Goal: Task Accomplishment & Management: Use online tool/utility

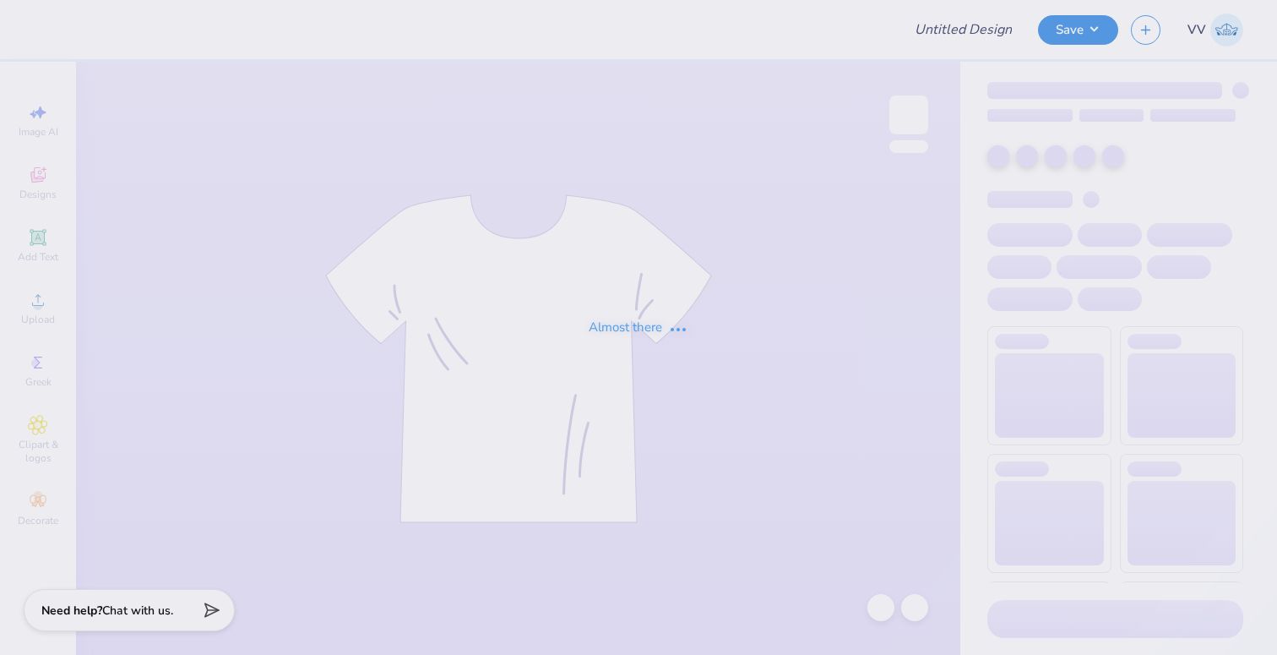
type input "[PERSON_NAME]"
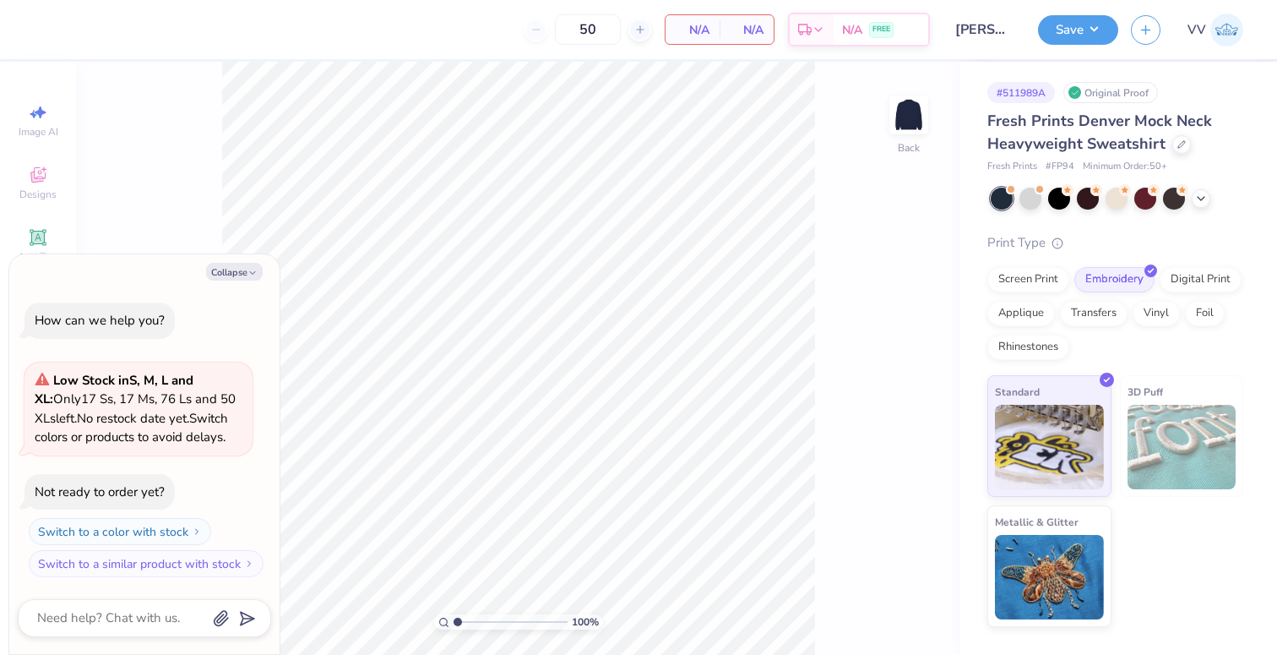
type textarea "x"
click at [217, 273] on button "Collapse" at bounding box center [234, 272] width 57 height 18
type textarea "x"
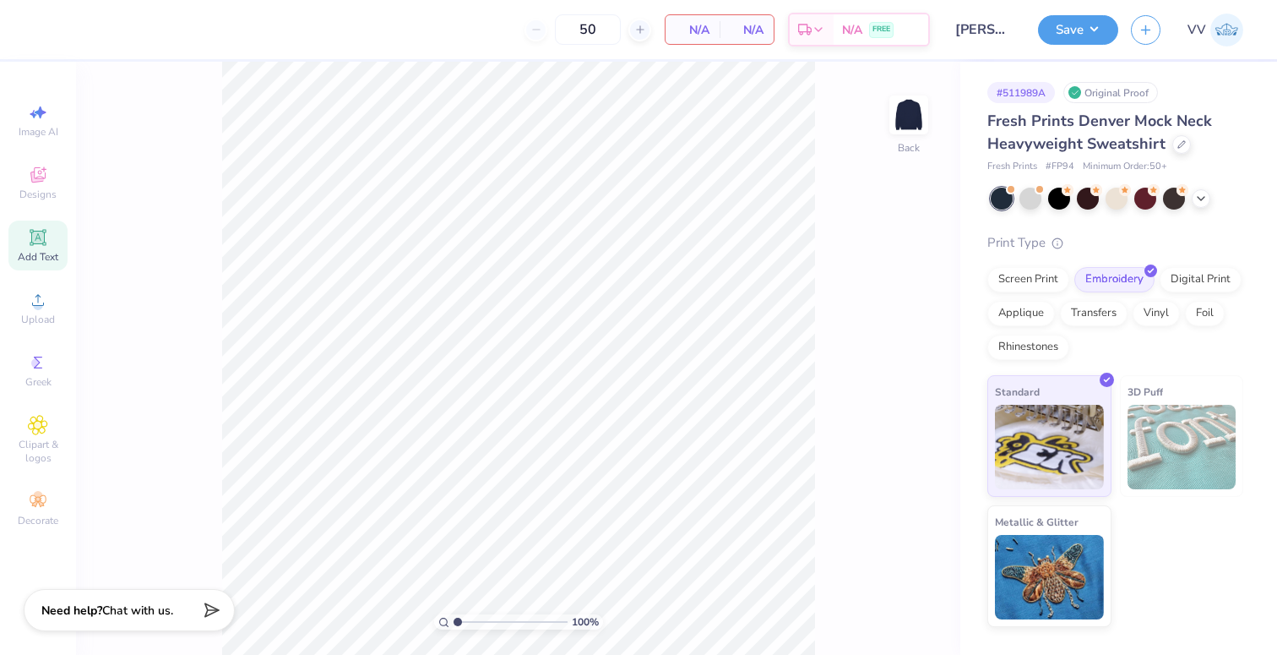
click at [43, 240] on icon at bounding box center [38, 237] width 20 height 20
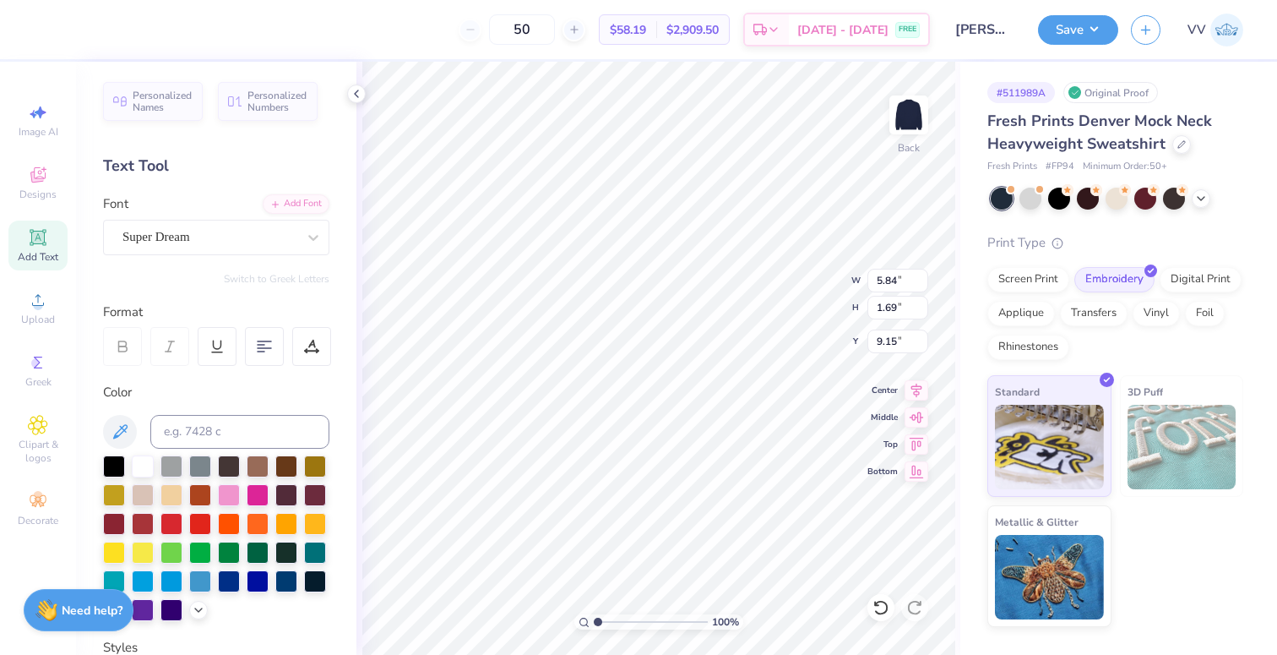
type textarea "UPSTATE"
type input "9.67"
type input "1.76"
type input "9.12"
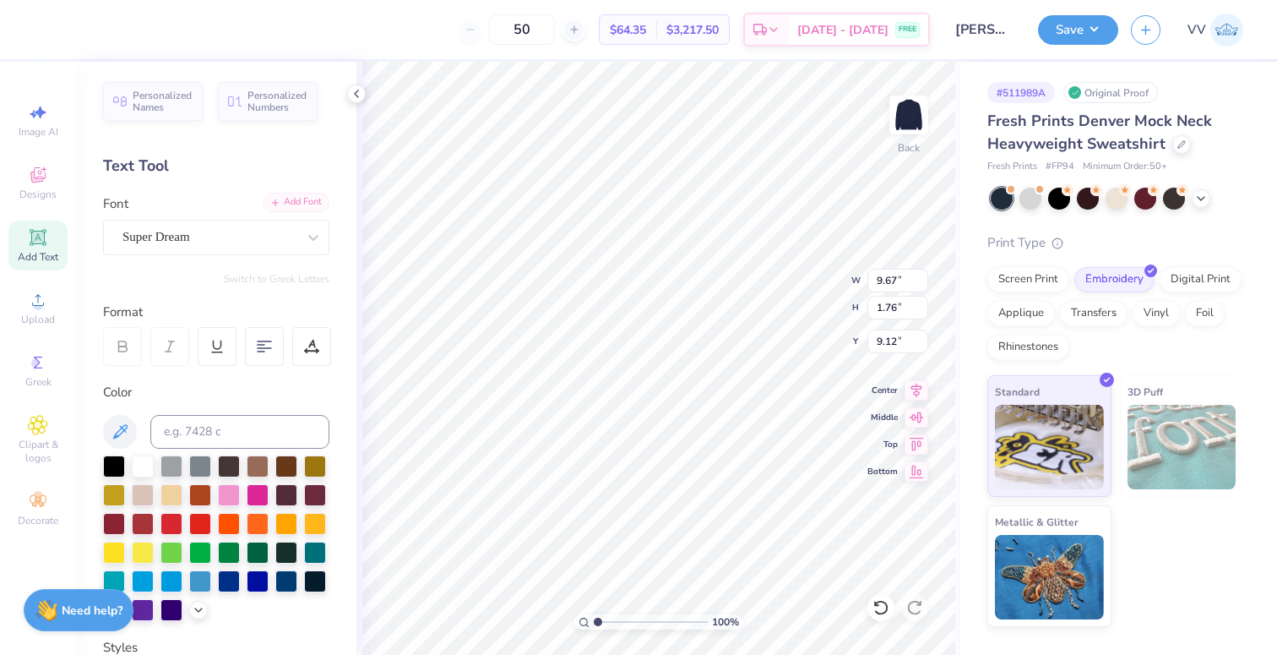
click at [298, 196] on div "Add Font" at bounding box center [296, 202] width 67 height 19
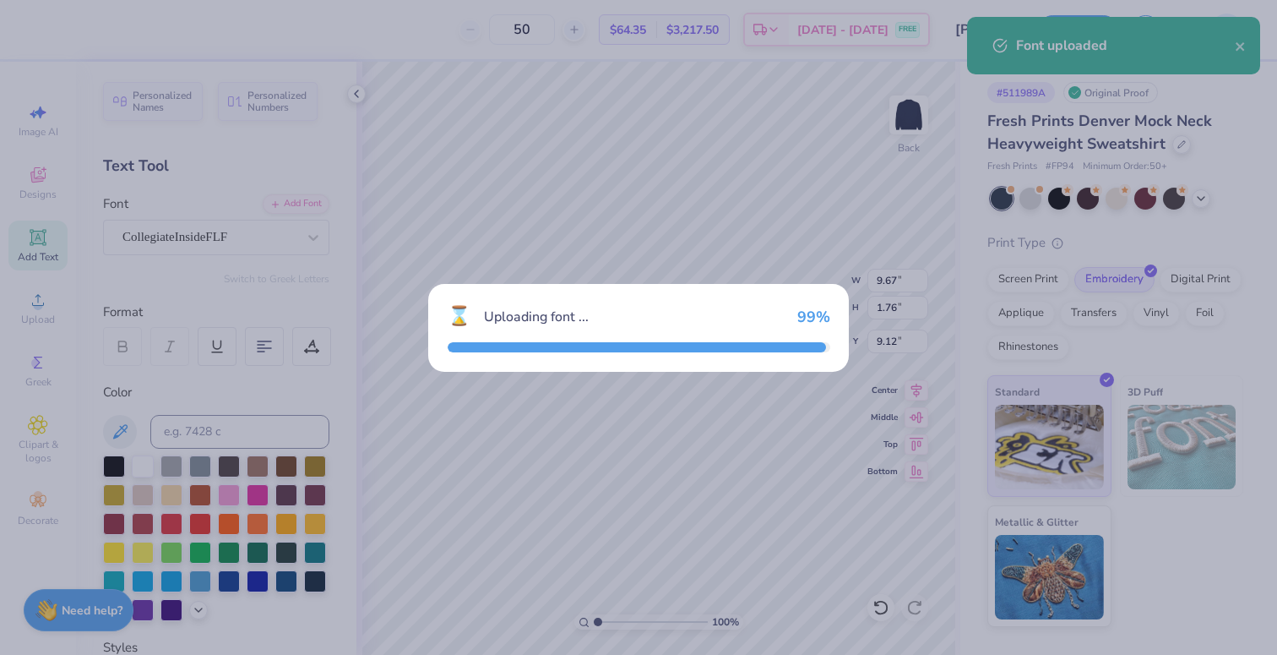
type input "11.54"
type input "1.79"
type input "9.10"
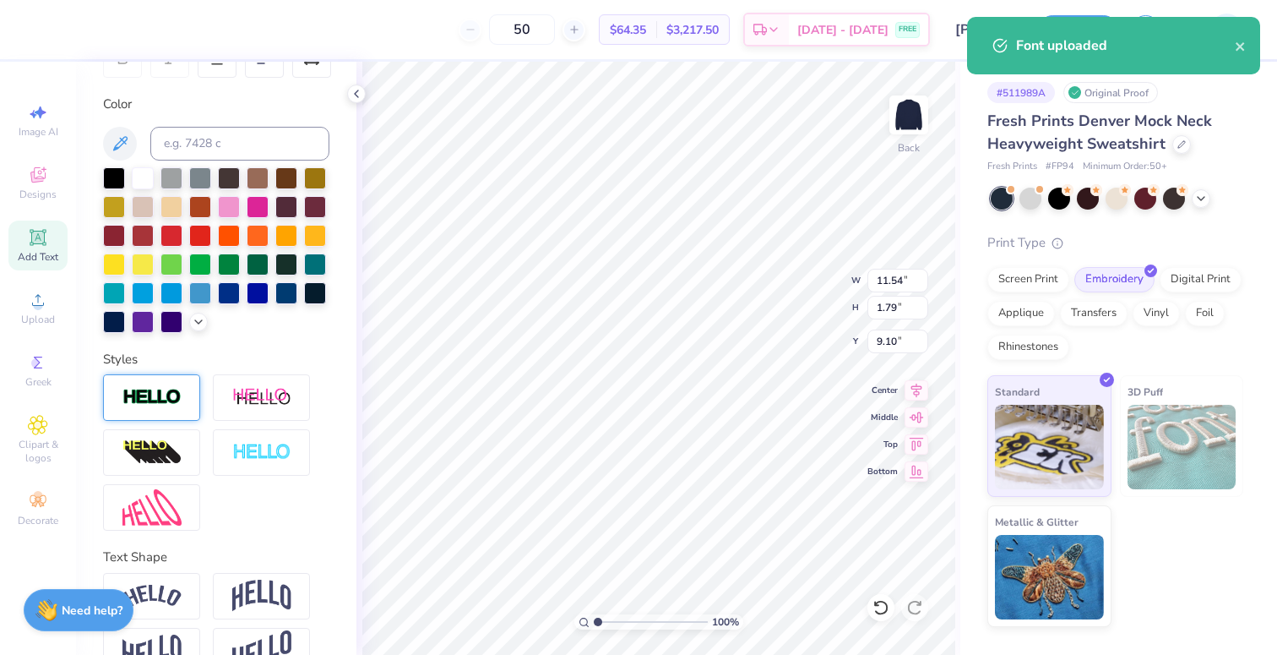
scroll to position [327, 0]
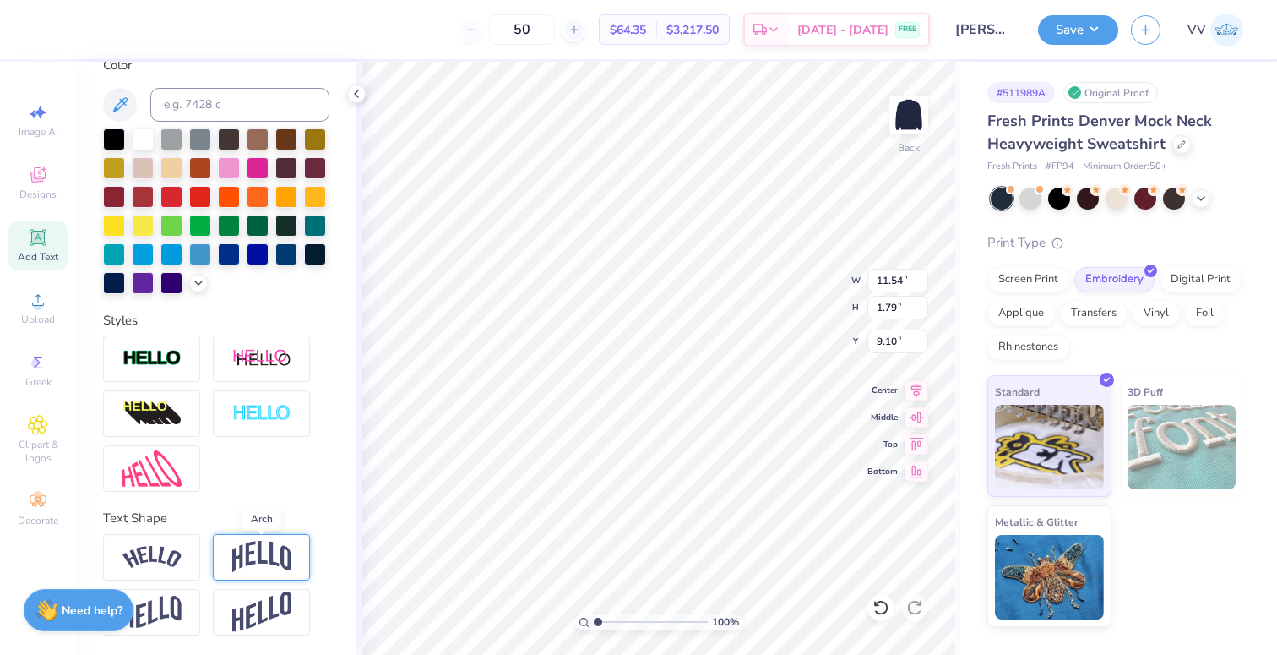
click at [250, 558] on img at bounding box center [261, 557] width 59 height 32
type input "4.18"
type input "7.91"
click at [895, 289] on input "11.54" at bounding box center [897, 281] width 61 height 24
type input "12.00"
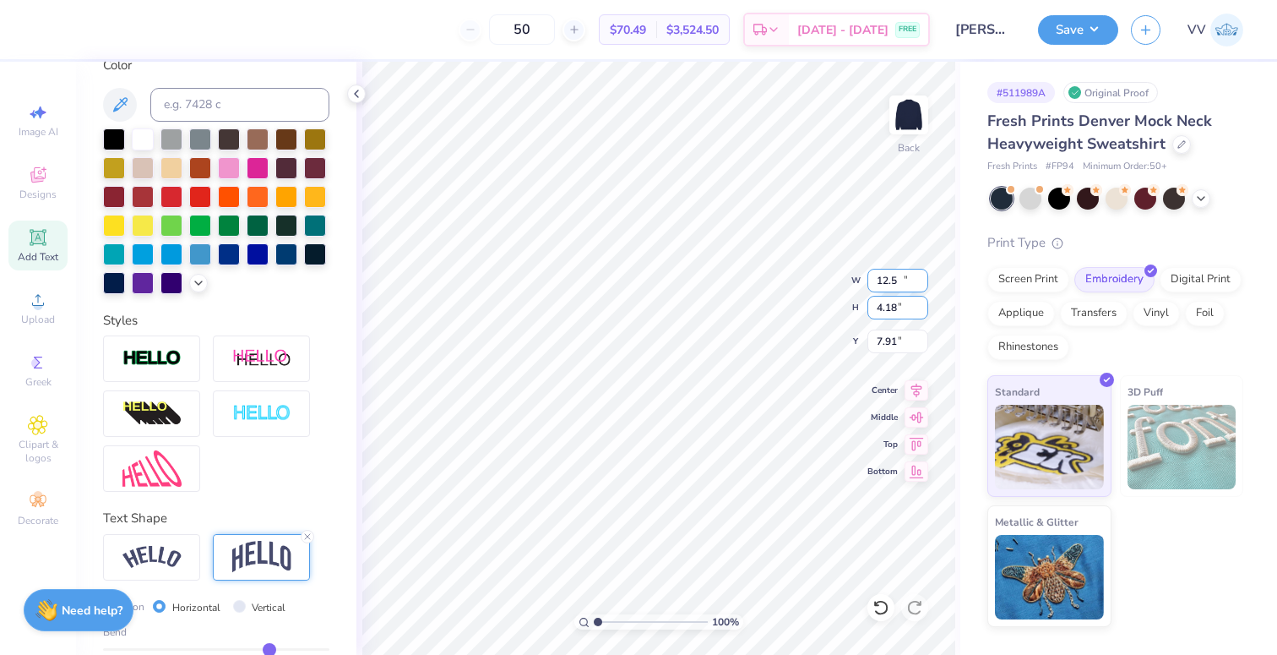
type input "4.35"
type input "3.00"
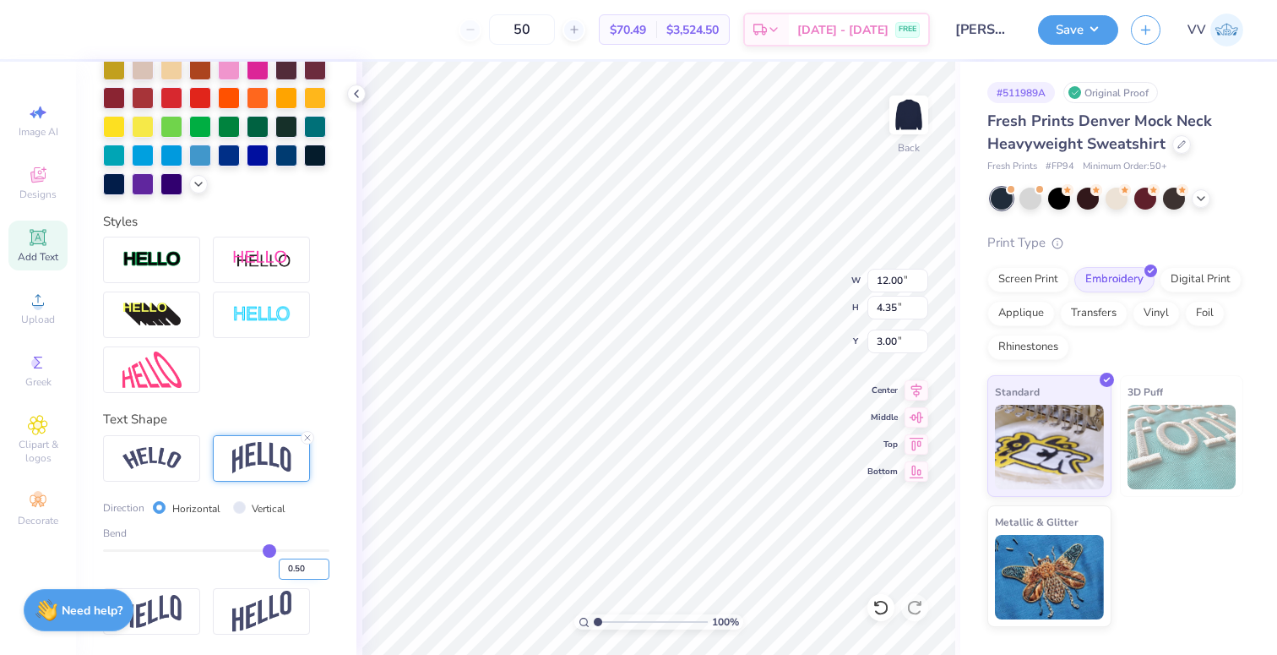
click at [306, 572] on input "0.50" at bounding box center [304, 568] width 51 height 21
type input ".35"
type input "0.35"
type input "3.56"
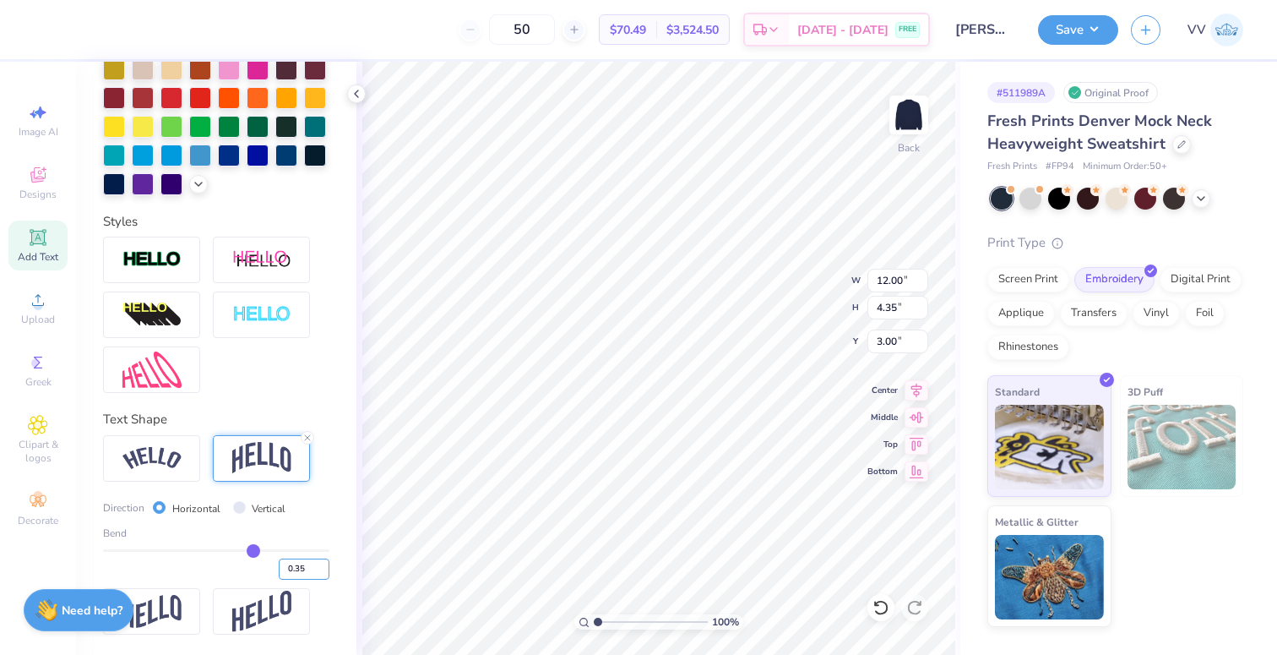
type input "3.40"
click at [899, 281] on input "12.00" at bounding box center [897, 281] width 61 height 24
click at [899, 286] on input "125" at bounding box center [897, 281] width 61 height 24
type input "12.5"
type input "3.00"
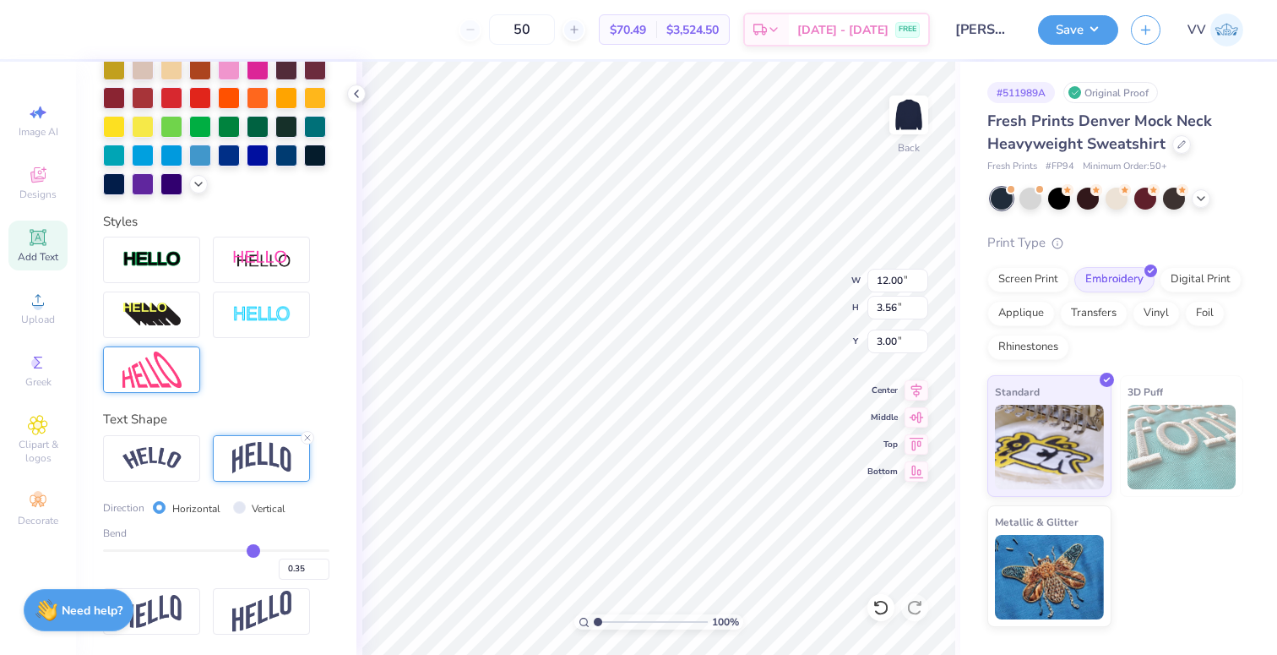
click at [127, 374] on img at bounding box center [151, 369] width 59 height 36
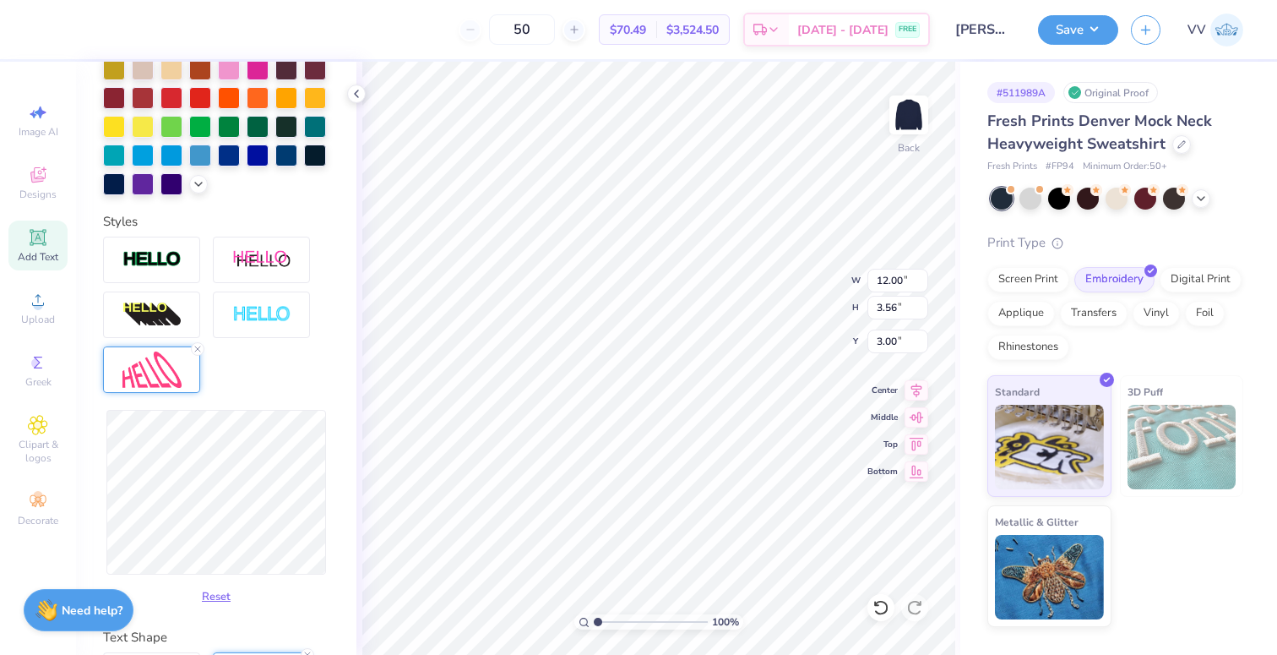
type input "12.06"
type input "3.97"
type input "2.79"
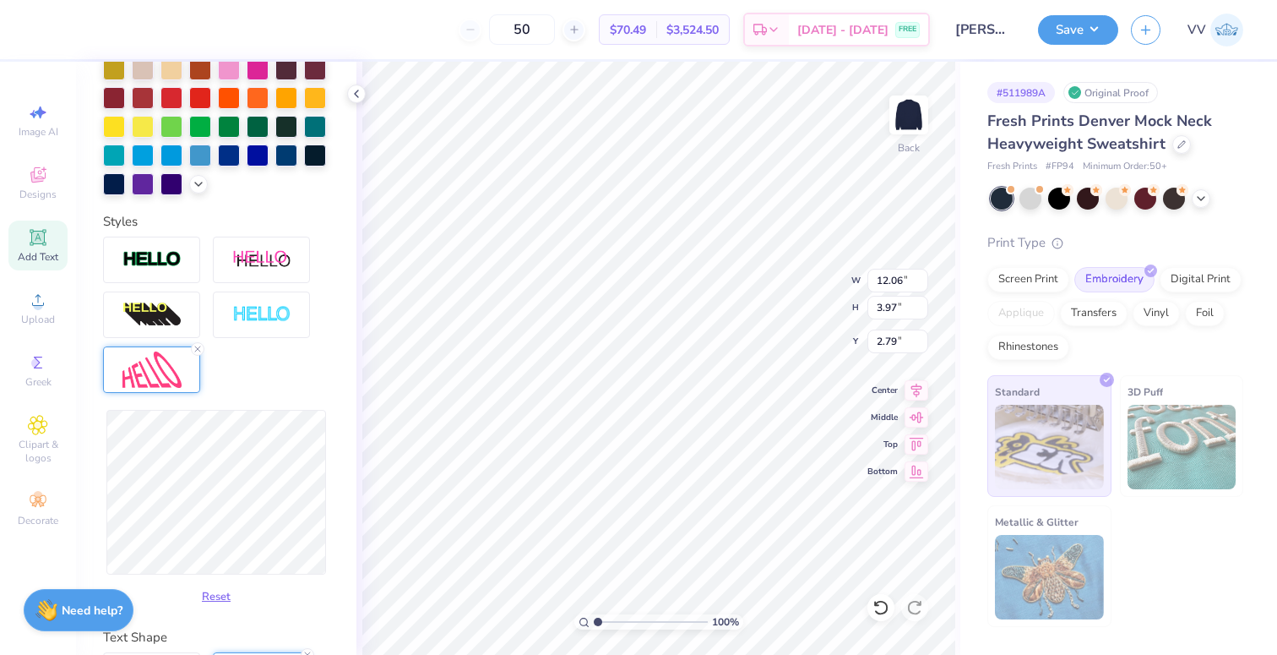
type input "4.36"
type input "2.60"
click at [193, 345] on icon at bounding box center [198, 349] width 10 height 10
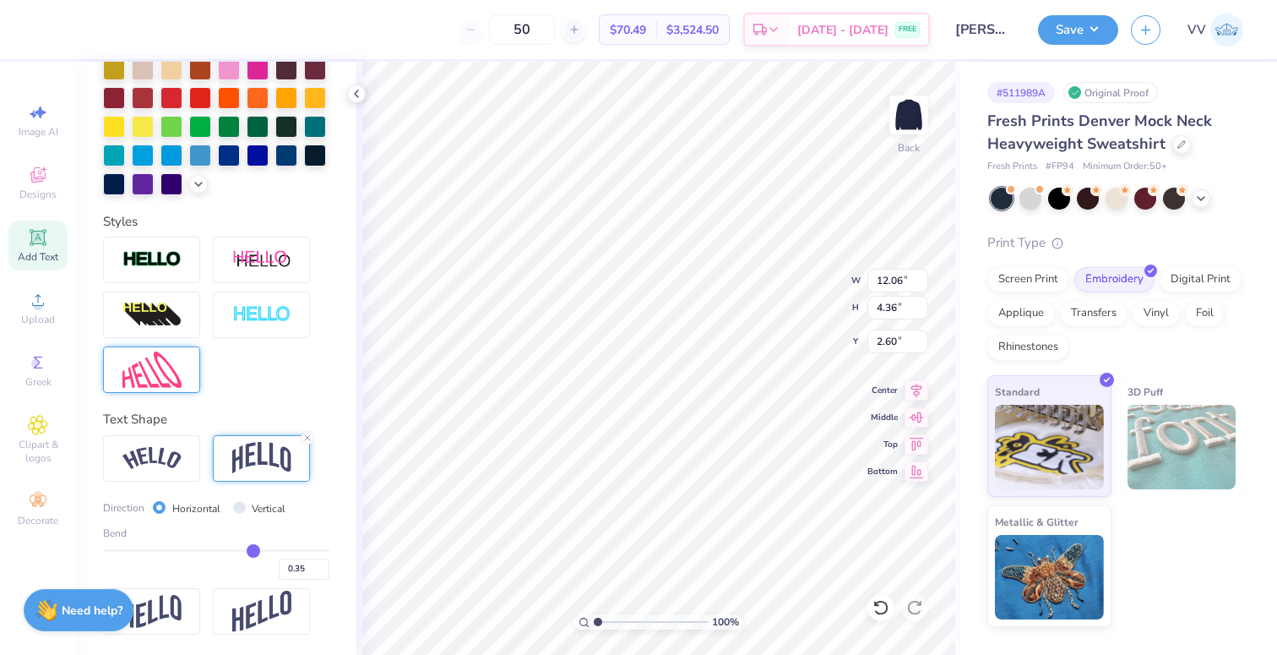
type input "12.00"
type input "3.56"
type input "3.00"
click at [133, 245] on div at bounding box center [151, 259] width 97 height 46
type input "12.03"
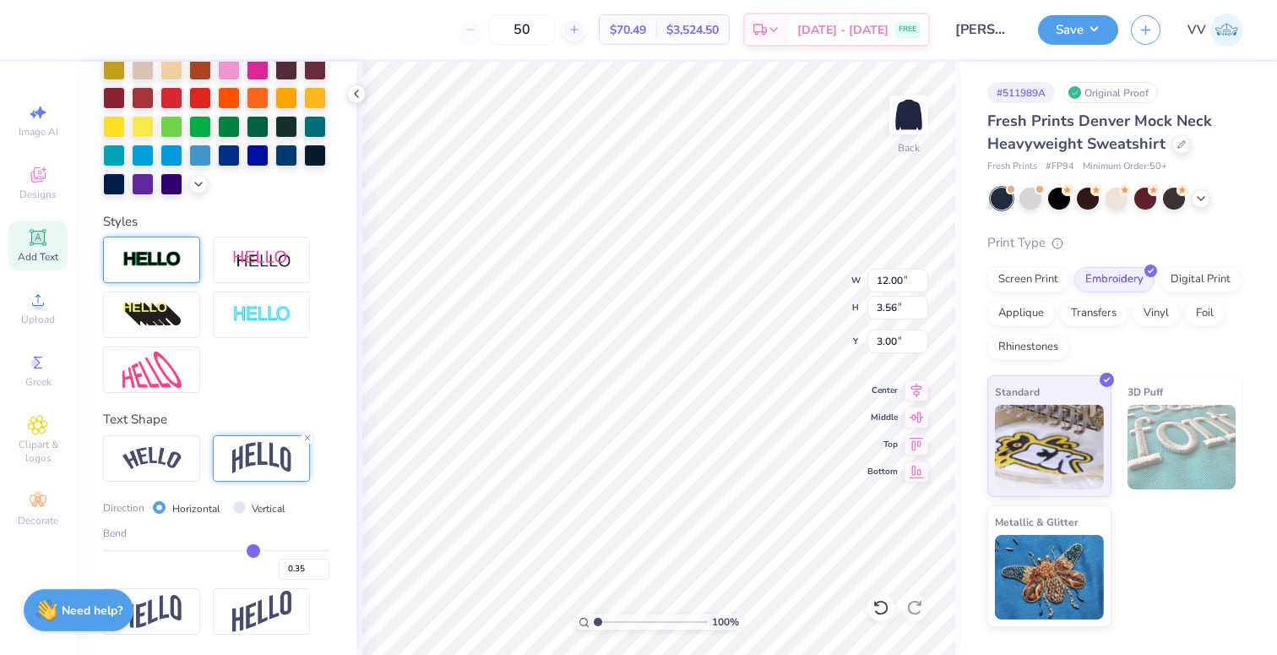
type input "3.59"
type input "2.98"
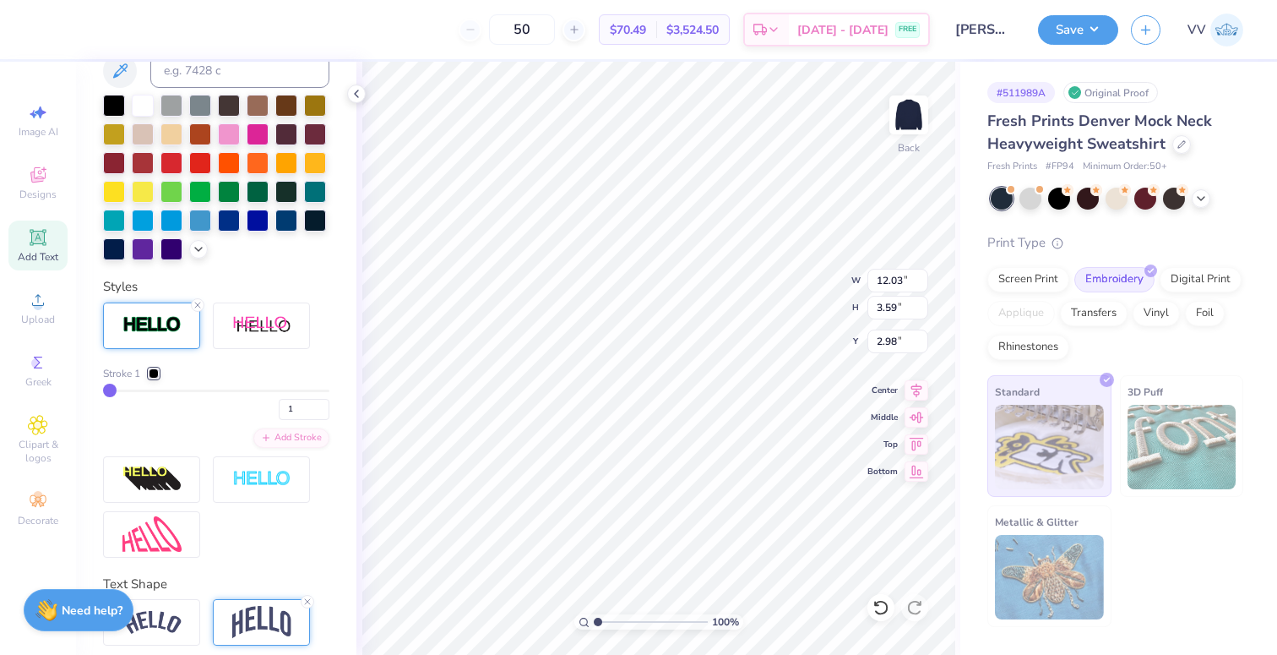
scroll to position [491, 0]
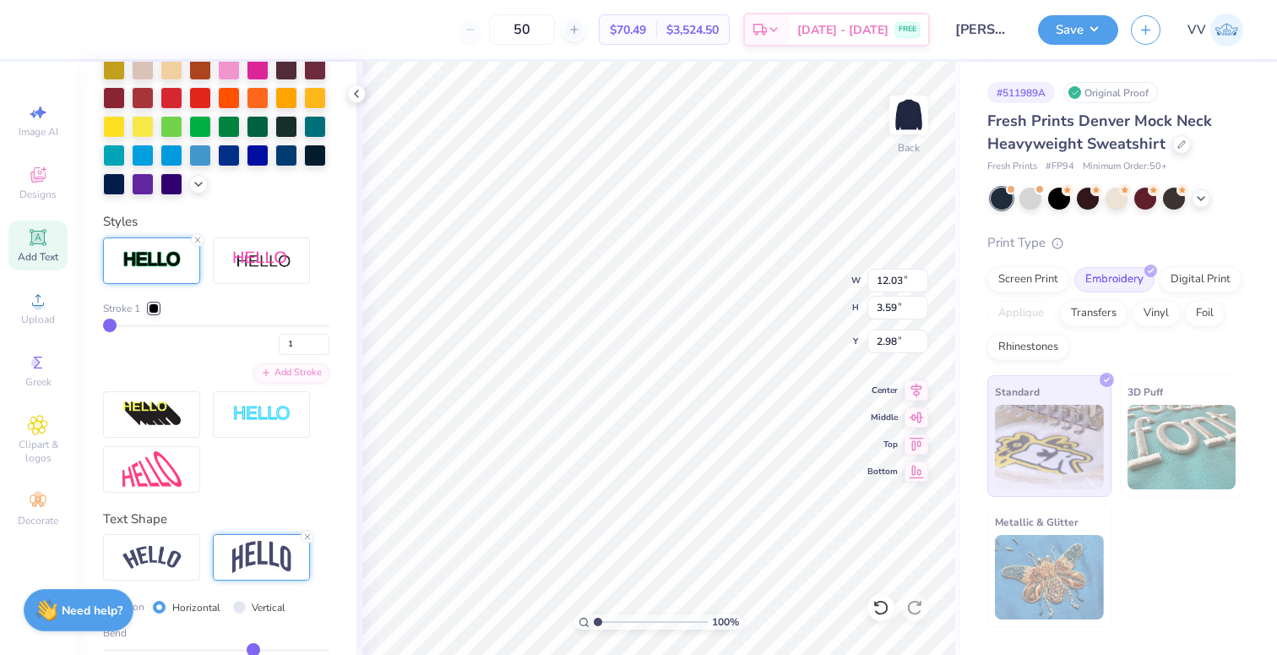
drag, startPoint x: 152, startPoint y: 302, endPoint x: 152, endPoint y: 317, distance: 15.2
click at [151, 303] on div at bounding box center [154, 308] width 10 height 10
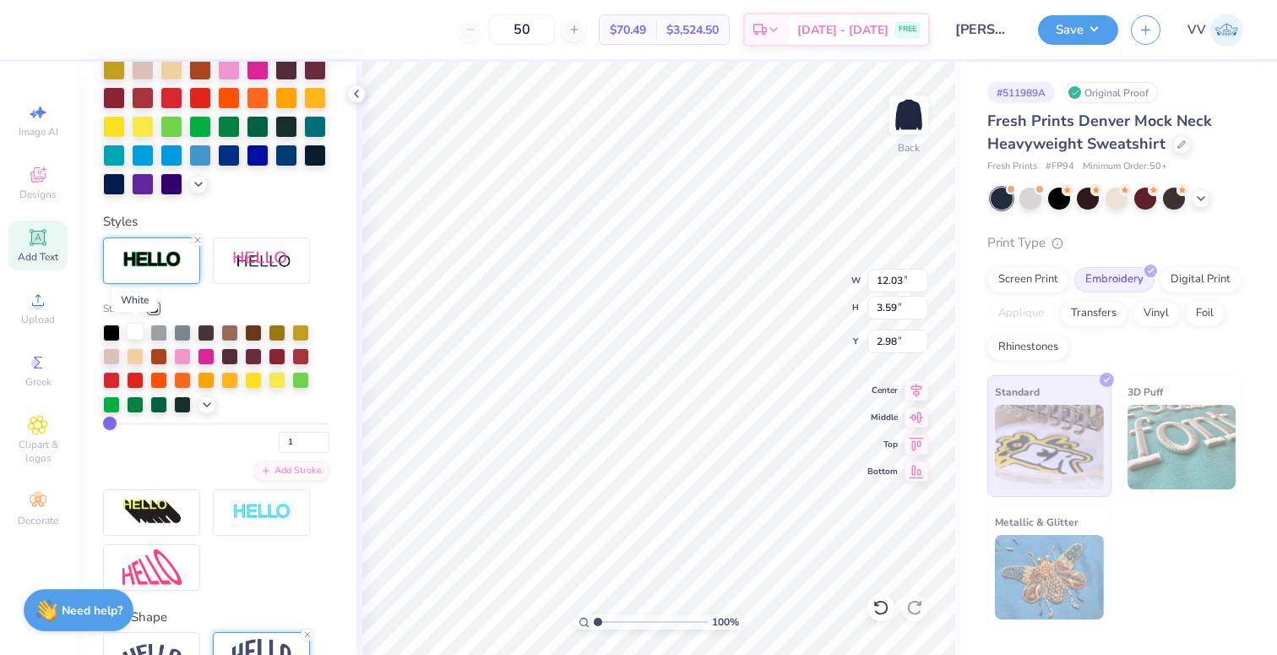
click at [135, 329] on div at bounding box center [135, 331] width 17 height 17
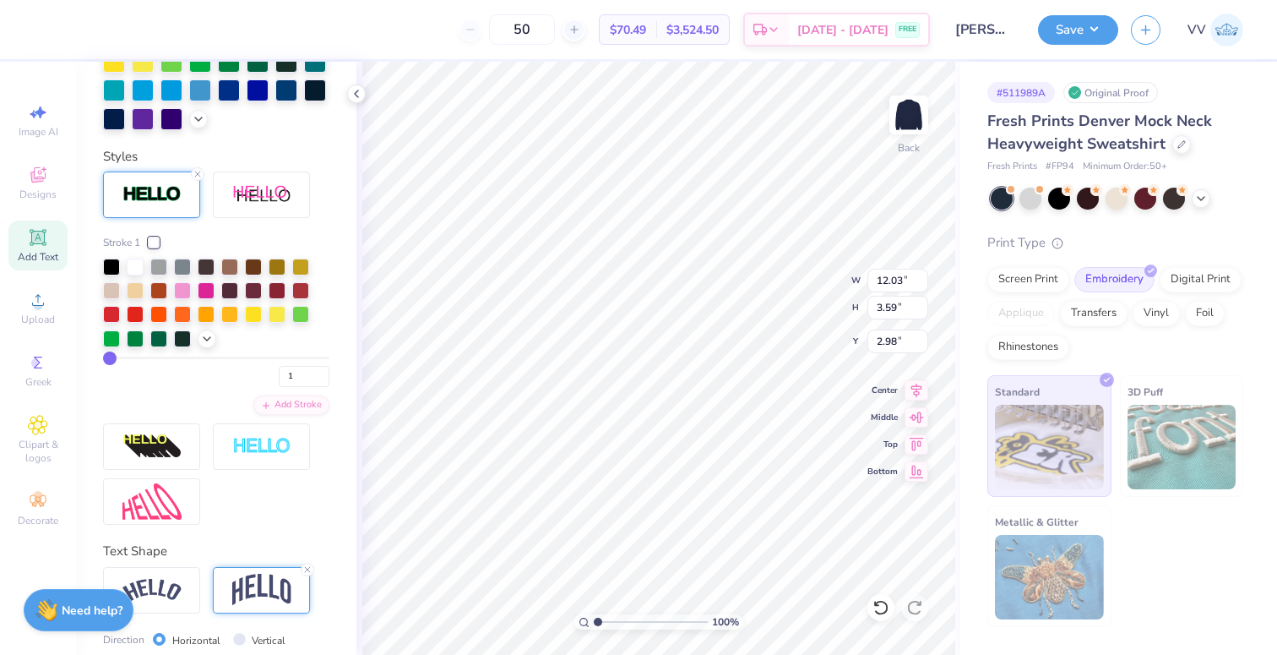
scroll to position [426, 0]
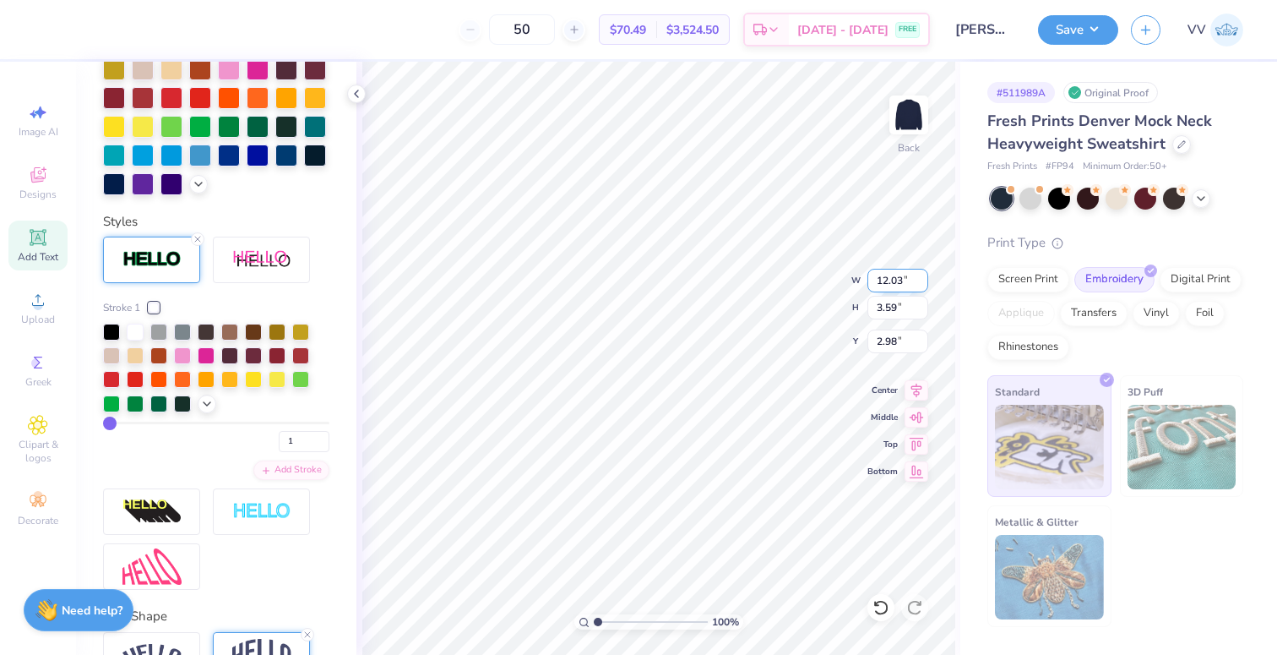
click at [894, 277] on input "12.03" at bounding box center [897, 281] width 61 height 24
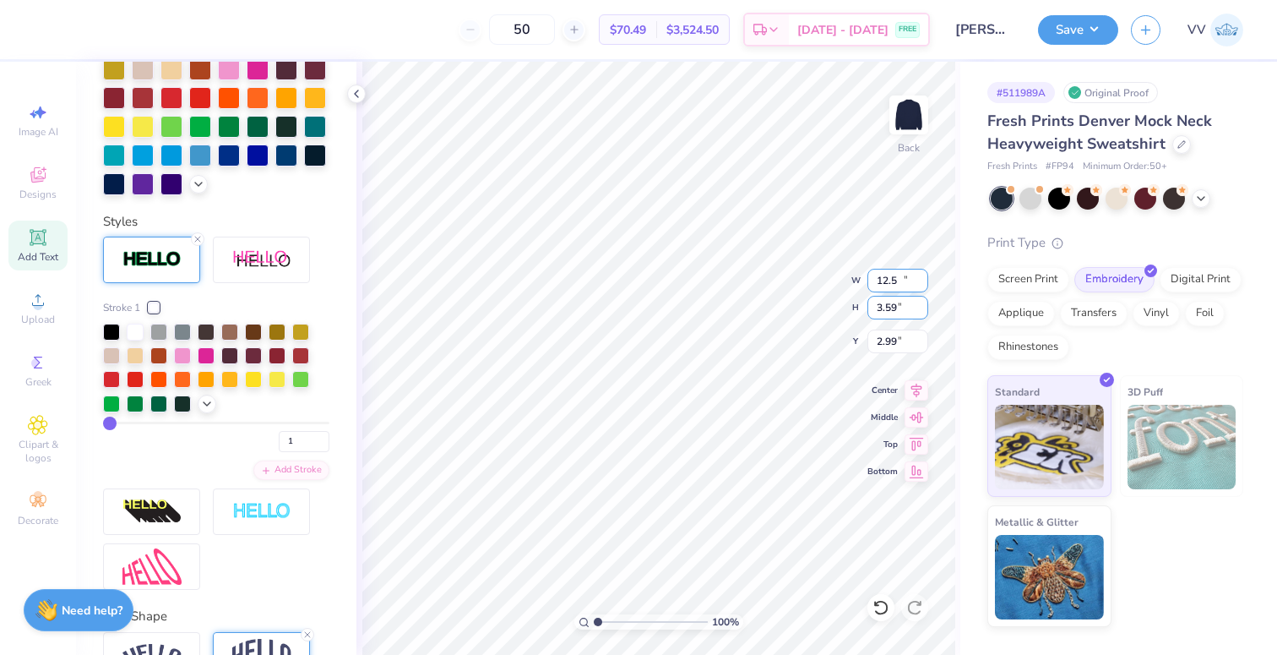
type input "12.00"
type input "3.58"
type input "3.00"
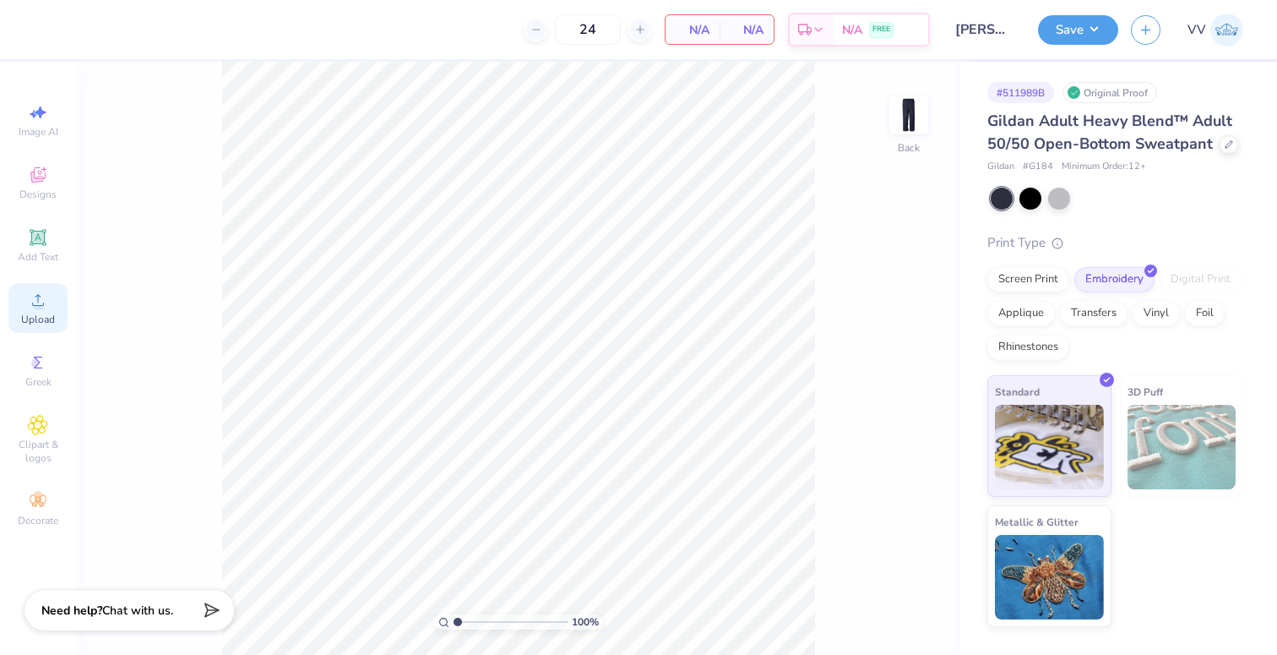
click at [45, 303] on icon at bounding box center [38, 300] width 20 height 20
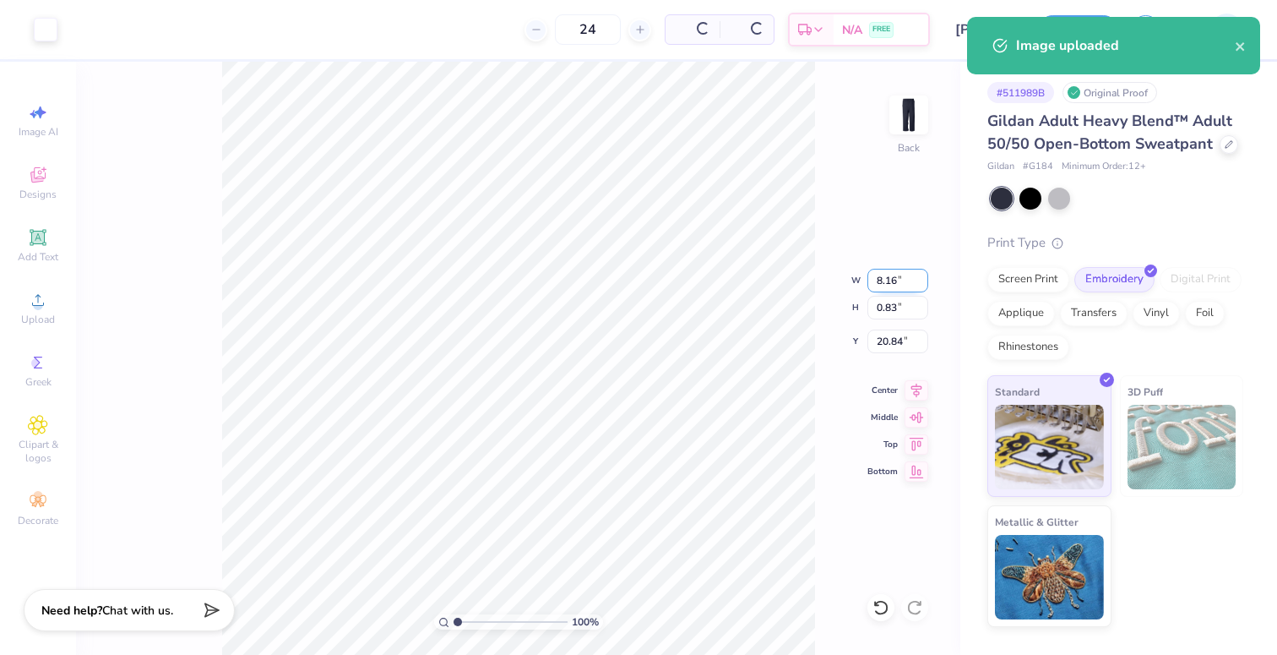
click at [894, 280] on input "8.16" at bounding box center [897, 281] width 61 height 24
type input "4.00"
type input "0.41"
type input "3.00"
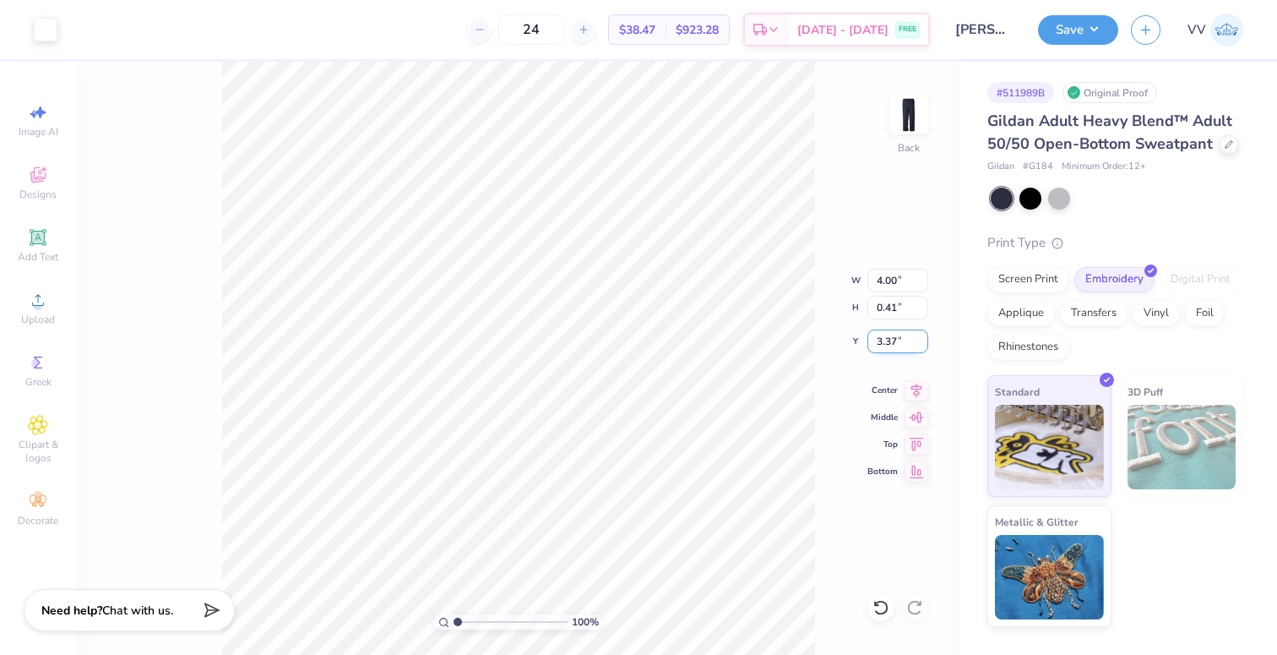
click at [894, 342] on input "3.37" at bounding box center [897, 341] width 61 height 24
type input "4.00"
click at [888, 340] on input "4.00" at bounding box center [897, 341] width 61 height 24
type input "3.00"
click at [1071, 26] on button "Save" at bounding box center [1078, 28] width 80 height 30
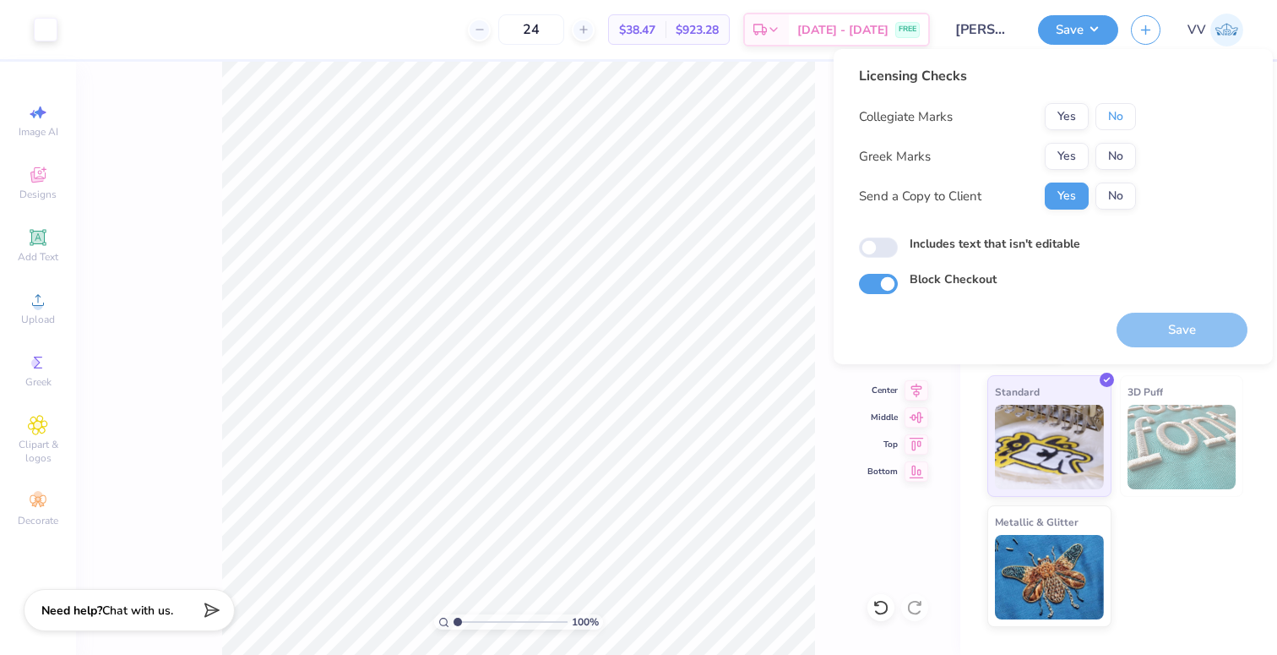
drag, startPoint x: 1116, startPoint y: 122, endPoint x: 1117, endPoint y: 140, distance: 18.6
click at [1116, 122] on button "No" at bounding box center [1115, 116] width 41 height 27
click at [1116, 156] on button "No" at bounding box center [1115, 156] width 41 height 27
drag, startPoint x: 881, startPoint y: 245, endPoint x: 748, endPoint y: 42, distance: 242.2
click at [880, 245] on input "Includes text that isn't editable" at bounding box center [878, 247] width 39 height 20
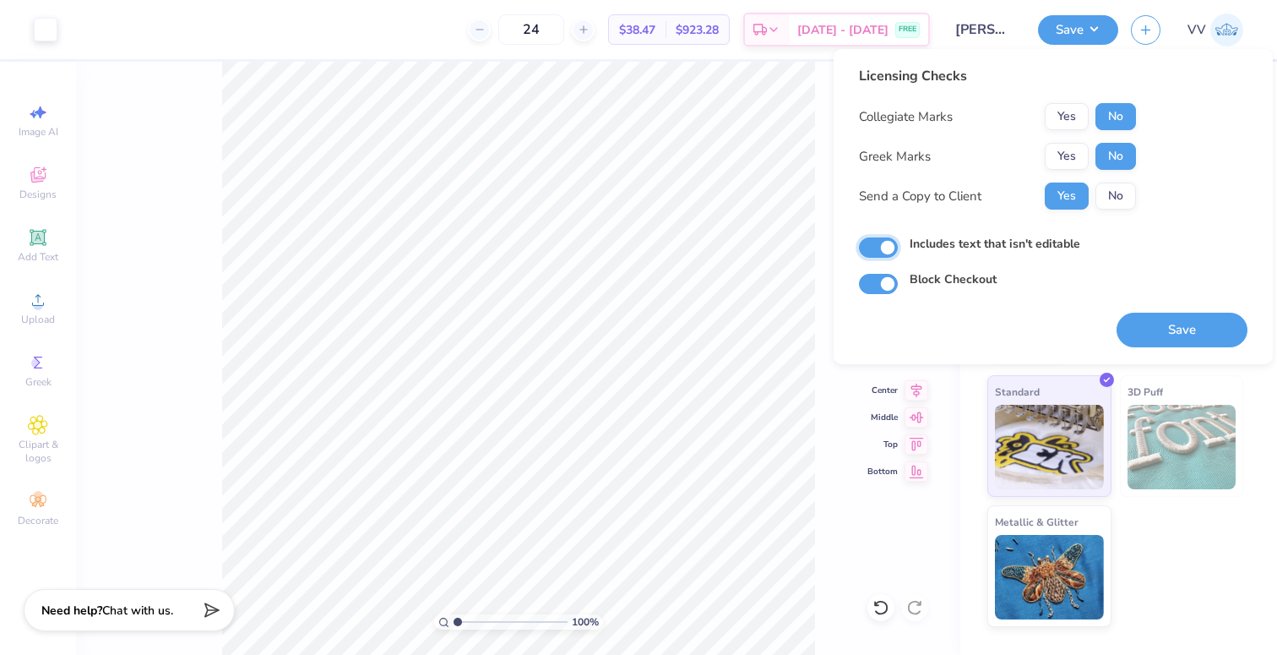
checkbox input "true"
click at [1212, 330] on button "Save" at bounding box center [1182, 330] width 131 height 35
